Goal: Task Accomplishment & Management: Use online tool/utility

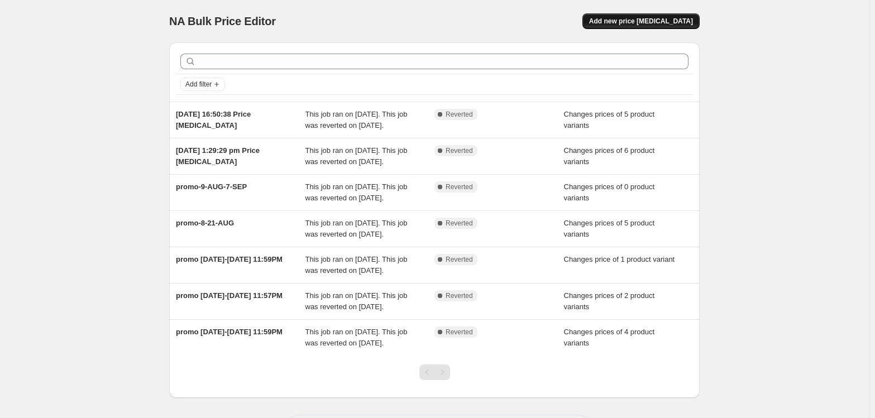
click at [640, 21] on span "Add new price [MEDICAL_DATA]" at bounding box center [641, 21] width 104 height 9
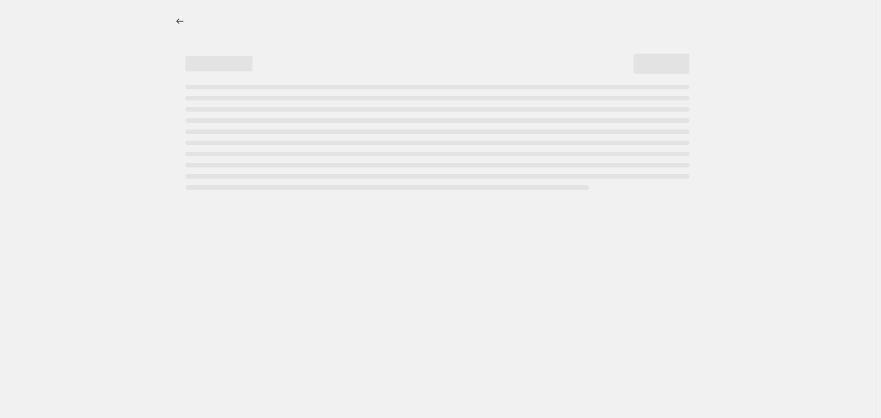
select select "percentage"
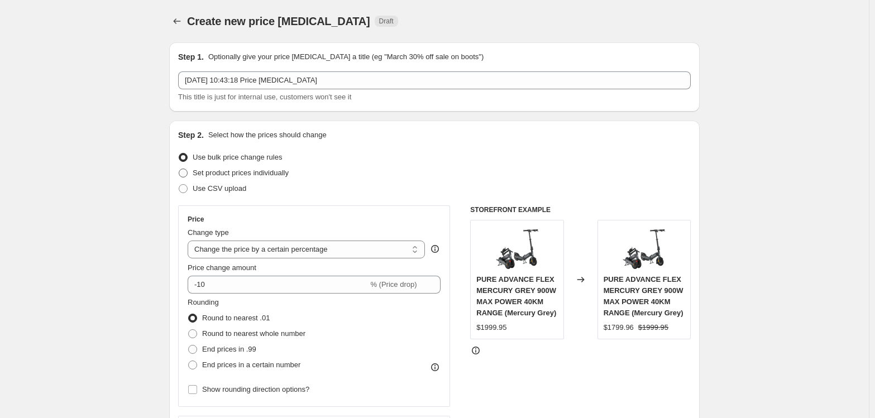
click at [228, 169] on span "Set product prices individually" at bounding box center [241, 173] width 96 height 8
click at [179, 169] on input "Set product prices individually" at bounding box center [179, 169] width 1 height 1
radio input "true"
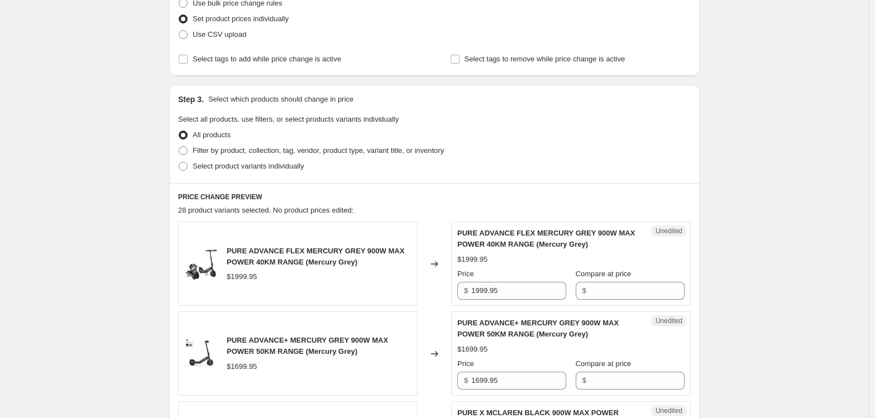
scroll to position [168, 0]
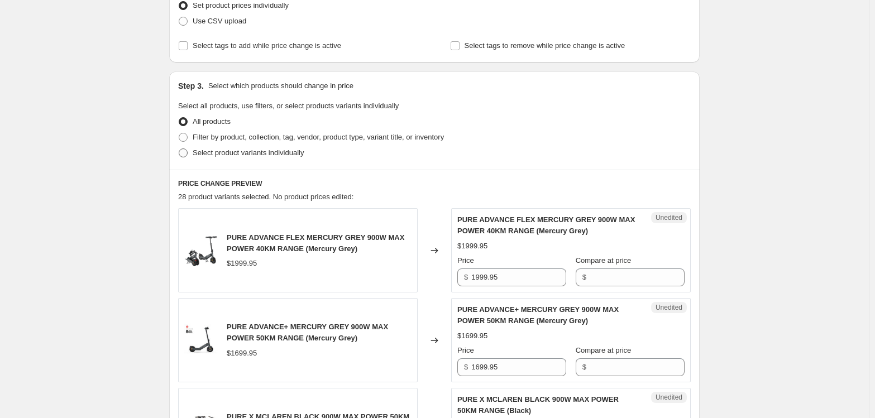
click at [265, 154] on span "Select product variants individually" at bounding box center [248, 153] width 111 height 8
click at [179, 149] on input "Select product variants individually" at bounding box center [179, 149] width 1 height 1
radio input "true"
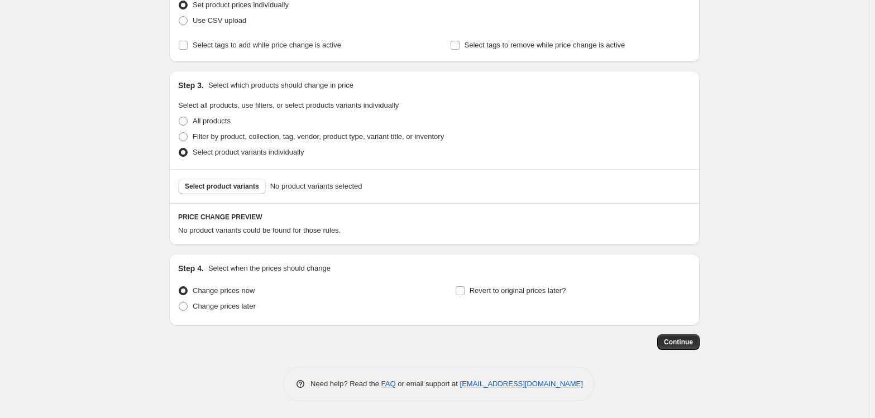
scroll to position [168, 0]
click at [239, 184] on span "Select product variants" at bounding box center [222, 186] width 74 height 9
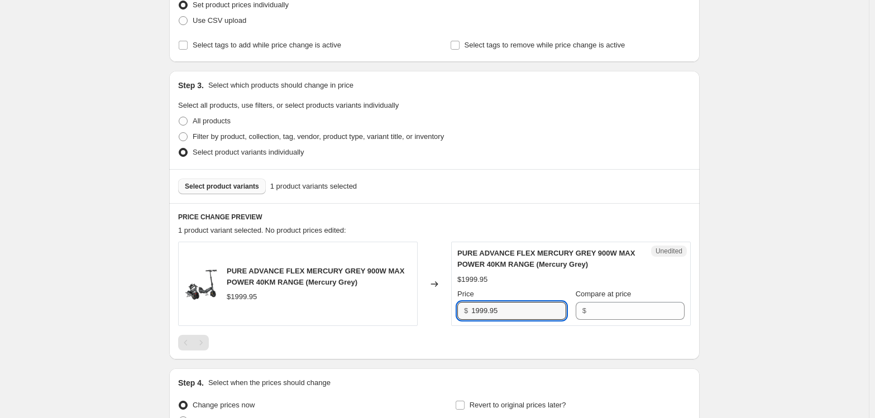
drag, startPoint x: 529, startPoint y: 314, endPoint x: 458, endPoint y: 312, distance: 70.4
click at [458, 312] on div "Unedited PURE ADVANCE FLEX MERCURY GREY 900W MAX POWER 40KM RANGE (Mercury Grey…" at bounding box center [571, 284] width 240 height 84
click at [641, 310] on input "Compare at price" at bounding box center [637, 311] width 95 height 18
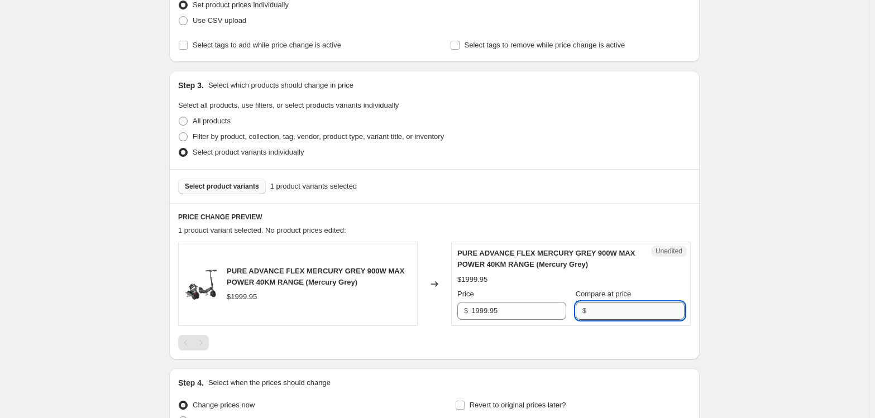
paste input "1999.95"
type input "1999.95"
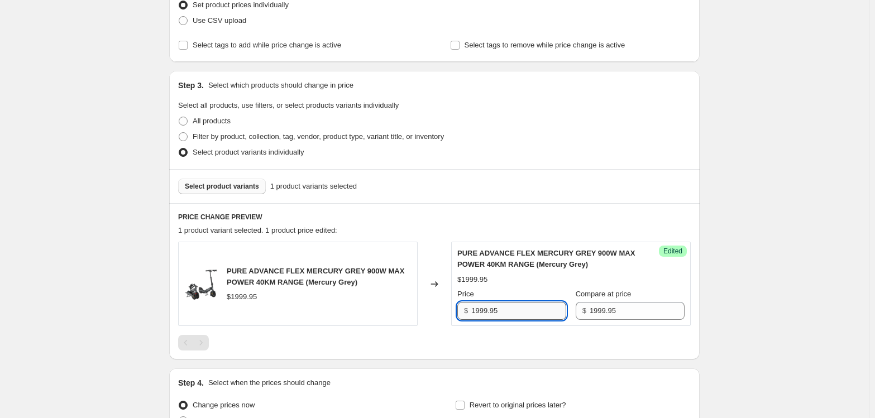
click at [536, 306] on input "1999.95" at bounding box center [518, 311] width 95 height 18
paste input "699.96"
type input "1699.96"
click at [221, 178] on div "Select product variants 1 product variants selected" at bounding box center [434, 186] width 531 height 34
click at [222, 188] on span "Select product variants" at bounding box center [222, 186] width 74 height 9
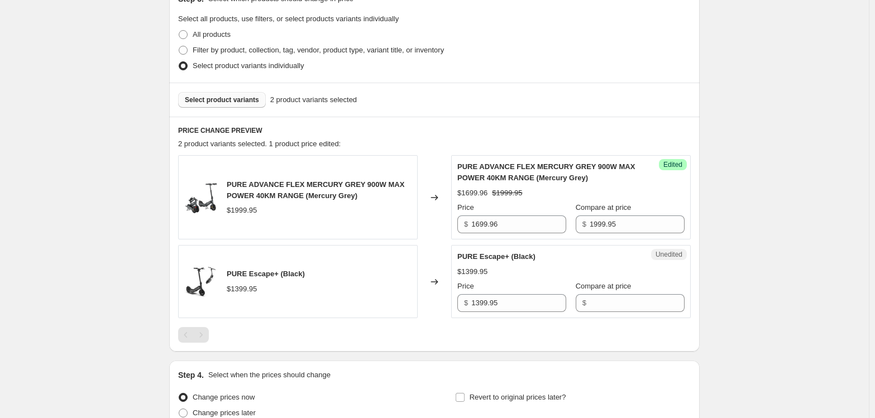
scroll to position [280, 0]
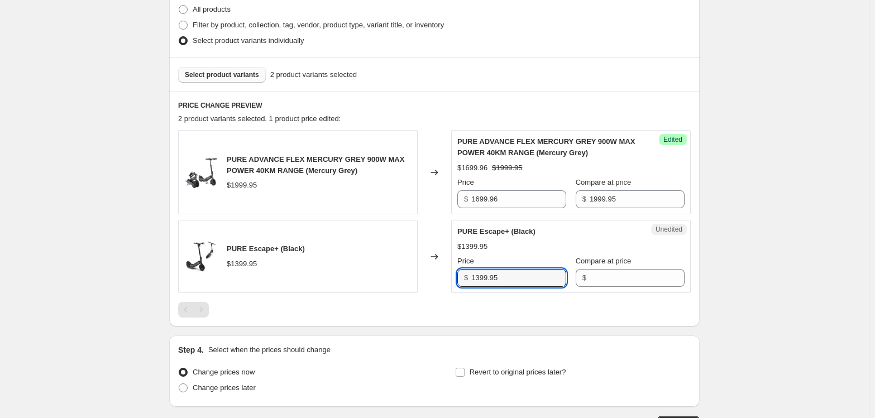
drag, startPoint x: 515, startPoint y: 276, endPoint x: 470, endPoint y: 276, distance: 45.2
click at [470, 276] on div "$ 1399.95" at bounding box center [511, 278] width 109 height 18
click at [606, 280] on input "Compare at price" at bounding box center [637, 278] width 95 height 18
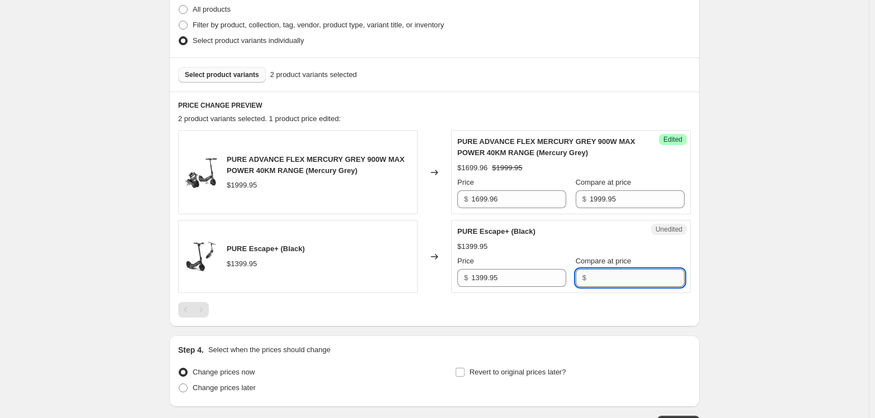
paste input "1399.95"
type input "1399.95"
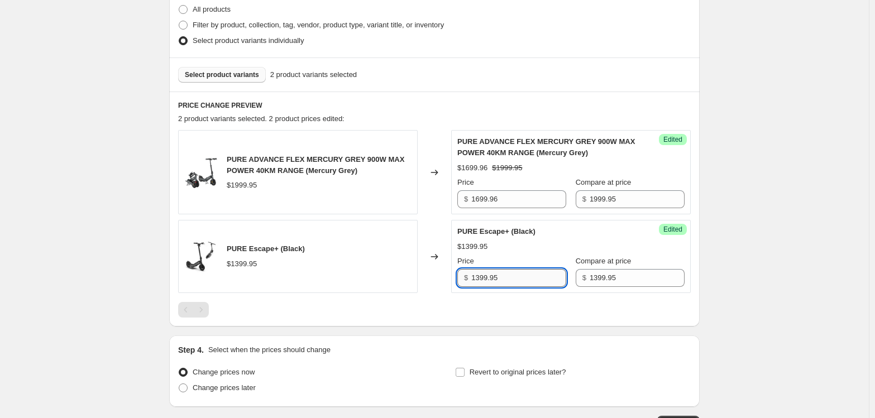
click at [542, 273] on input "1399.95" at bounding box center [518, 278] width 95 height 18
paste input "1"
type input "1199.95"
click at [800, 254] on div "Create new price change job. This page is ready Create new price change job Dra…" at bounding box center [434, 110] width 869 height 780
click at [230, 76] on span "Select product variants" at bounding box center [222, 74] width 74 height 9
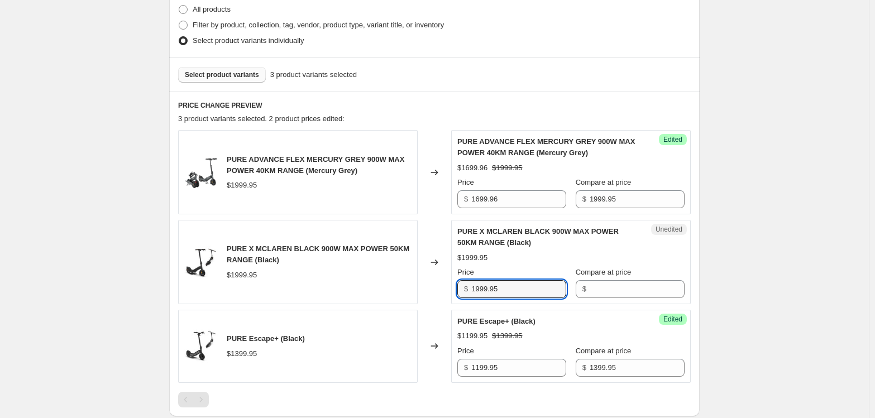
drag, startPoint x: 543, startPoint y: 293, endPoint x: 467, endPoint y: 299, distance: 76.2
click at [467, 299] on div "Unedited PURE X MCLAREN BLACK 900W MAX POWER 50KM RANGE (Black) $1999.95 Price …" at bounding box center [571, 262] width 240 height 84
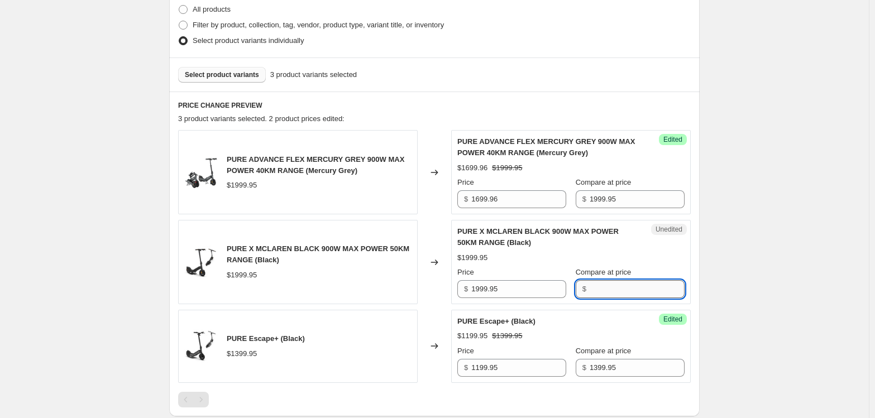
click at [623, 292] on input "Compare at price" at bounding box center [637, 289] width 95 height 18
paste input "1999.95"
type input "1999.95"
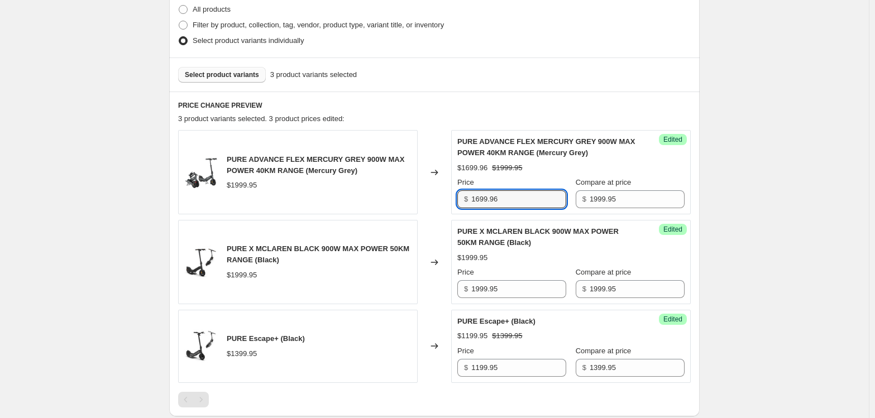
drag, startPoint x: 520, startPoint y: 193, endPoint x: 441, endPoint y: 211, distance: 81.8
click at [441, 211] on div "PURE ADVANCE FLEX MERCURY GREY 900W MAX POWER 40KM RANGE (Mercury Grey) $1999.9…" at bounding box center [434, 172] width 513 height 84
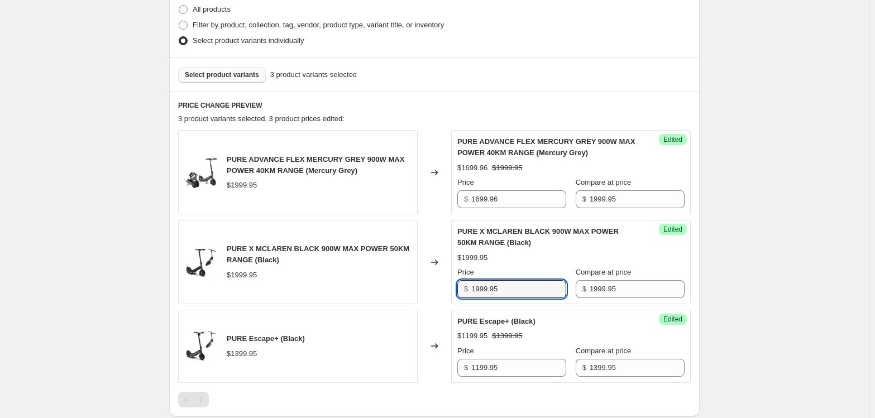
drag, startPoint x: 524, startPoint y: 289, endPoint x: 467, endPoint y: 291, distance: 57.0
click at [467, 291] on div "$ 1999.95" at bounding box center [511, 289] width 109 height 18
paste input "699.96"
type input "1699.96"
click at [774, 278] on div "Create new price change job. This page is ready Create new price change job Dra…" at bounding box center [434, 155] width 869 height 870
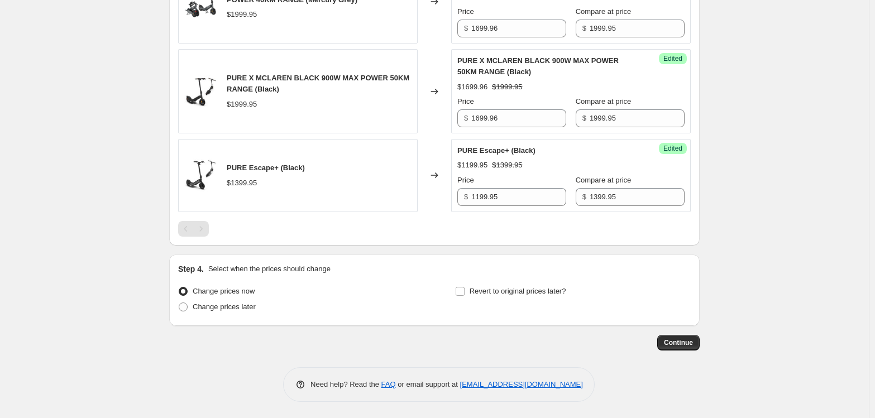
scroll to position [451, 0]
click at [469, 292] on label "Revert to original prices later?" at bounding box center [510, 291] width 111 height 16
click at [465, 292] on input "Revert to original prices later?" at bounding box center [460, 290] width 9 height 9
checkbox input "true"
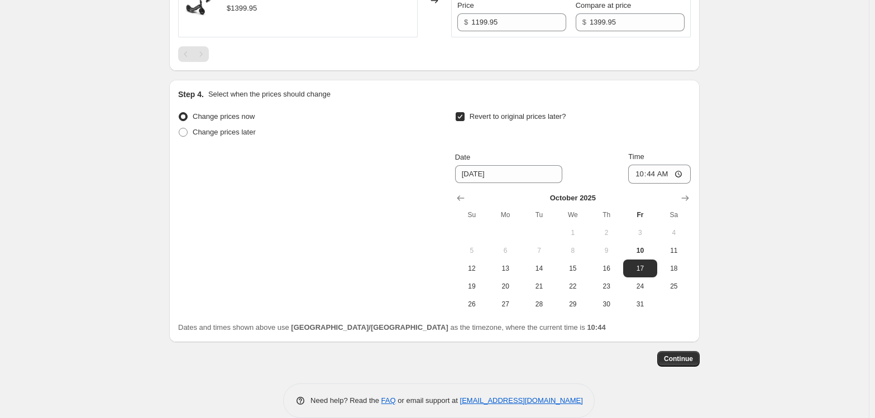
scroll to position [642, 0]
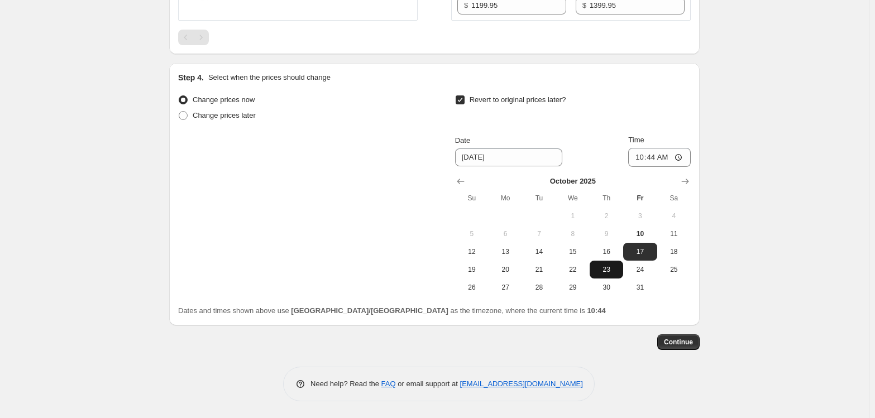
click at [614, 270] on span "23" at bounding box center [606, 269] width 25 height 9
type input "10/23/2025"
click at [639, 155] on input "10:44" at bounding box center [659, 157] width 63 height 19
click at [648, 157] on input "23:50" at bounding box center [659, 157] width 63 height 19
type input "23:59"
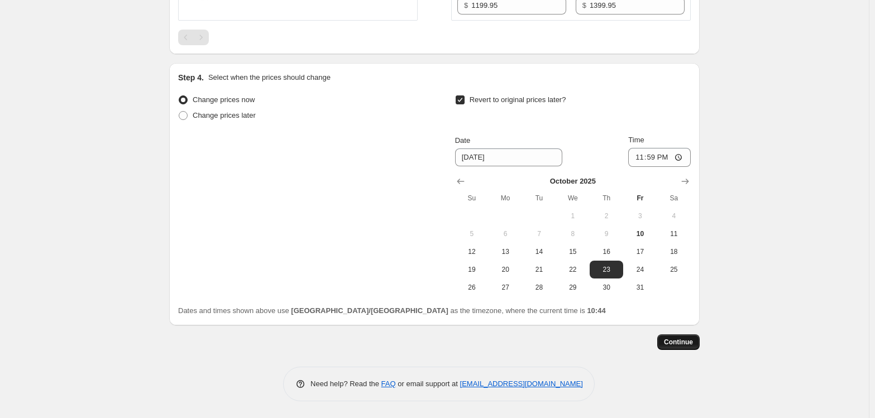
click at [682, 340] on span "Continue" at bounding box center [678, 342] width 29 height 9
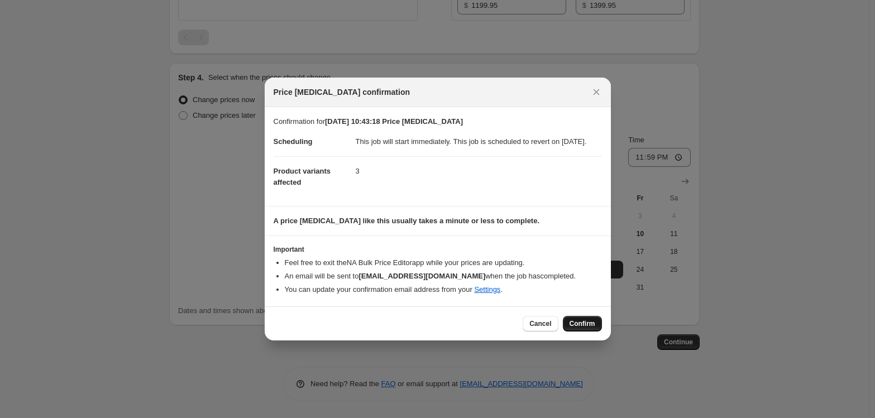
click at [567, 324] on button "Confirm" at bounding box center [582, 324] width 39 height 16
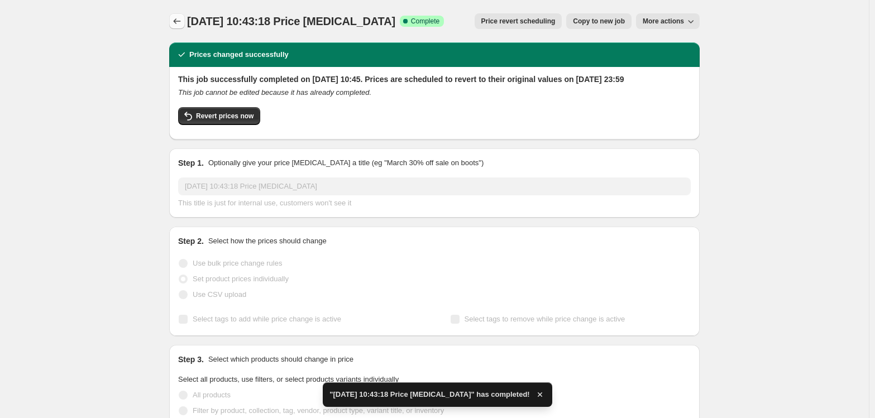
click at [175, 18] on icon "Price change jobs" at bounding box center [176, 21] width 11 height 11
